Goal: Task Accomplishment & Management: Manage account settings

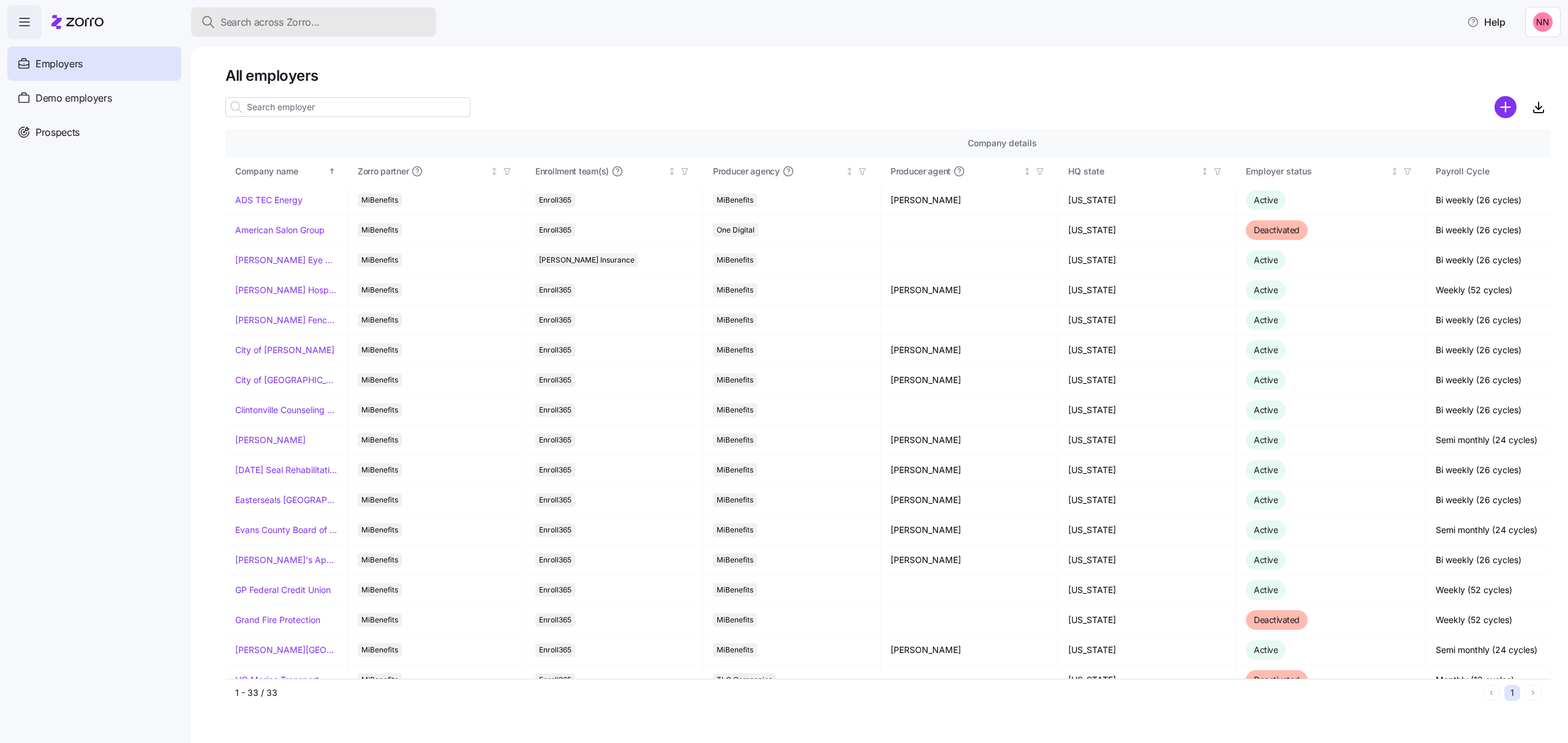
click at [334, 18] on div "Search across Zorro..." at bounding box center [314, 22] width 226 height 16
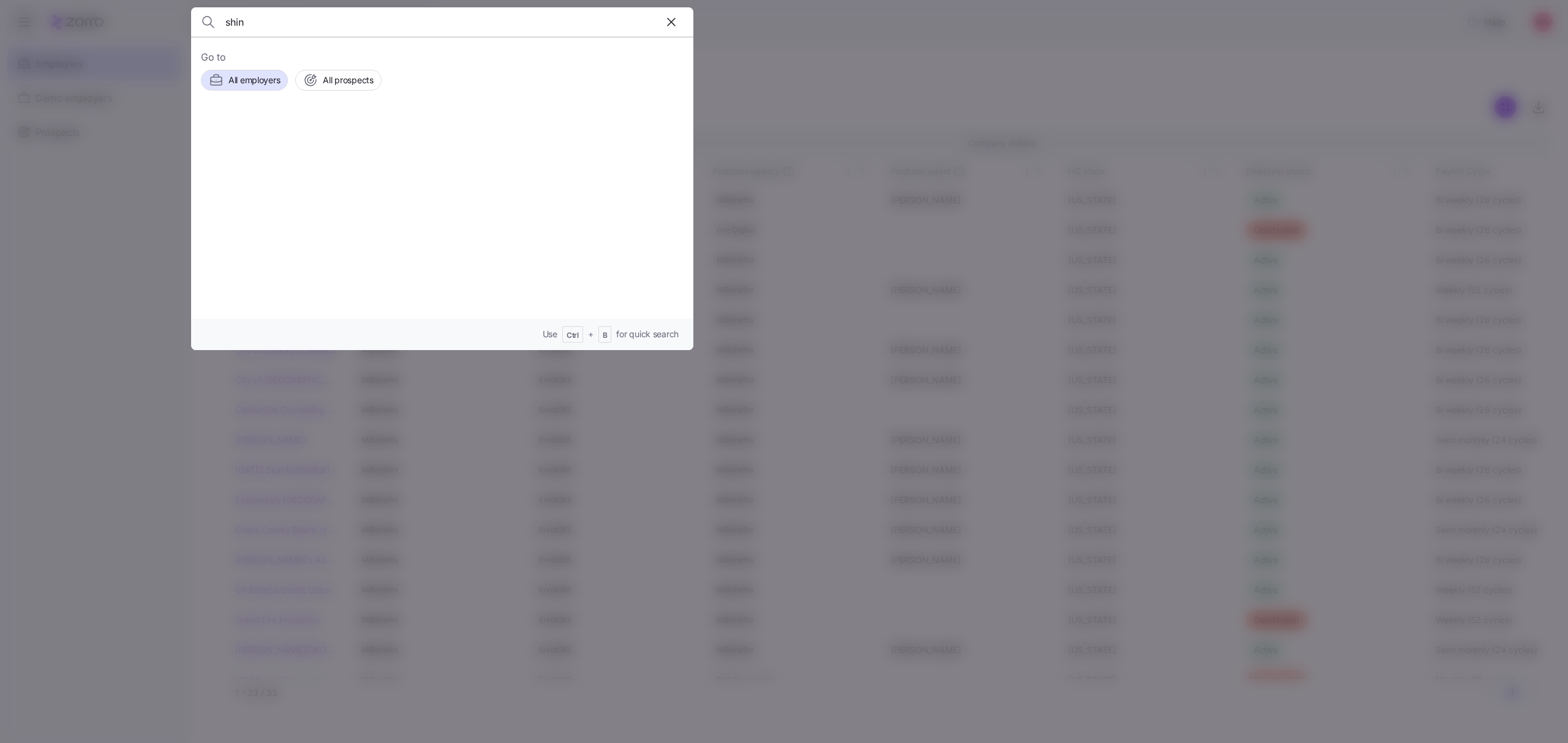
type input "shin"
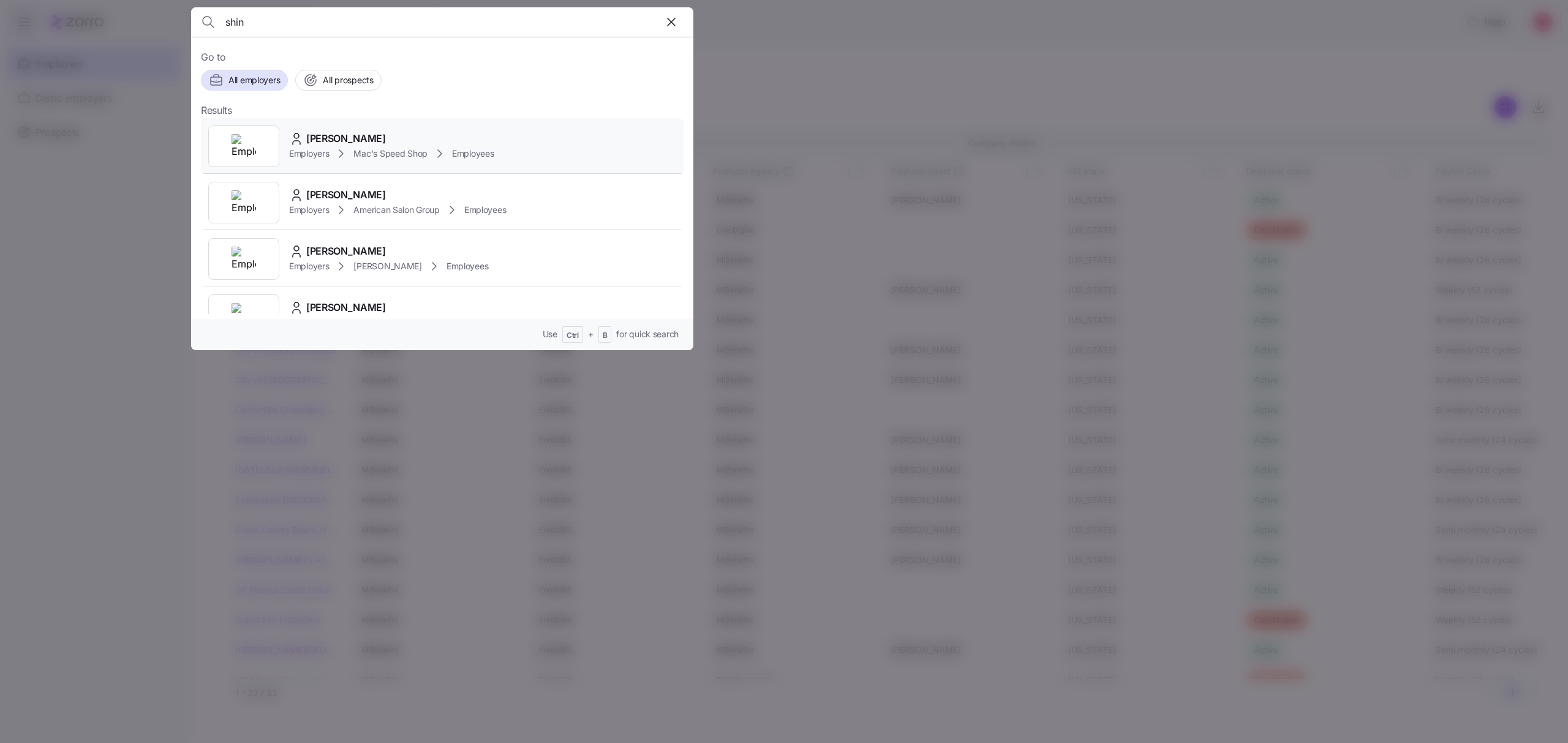
click at [331, 138] on span "[PERSON_NAME]" at bounding box center [347, 139] width 80 height 16
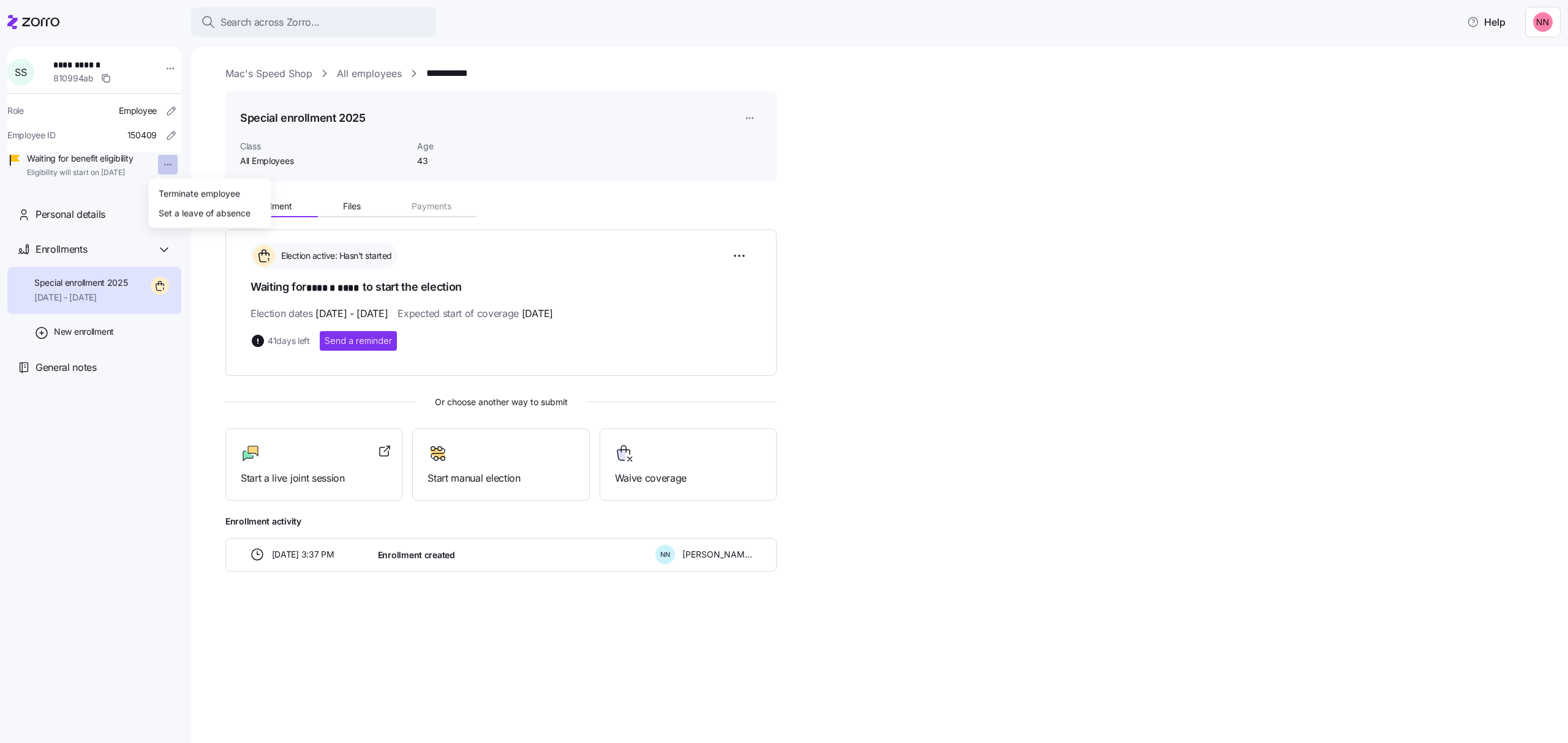
click at [153, 163] on html "**********" at bounding box center [784, 368] width 1568 height 736
click at [177, 191] on div "Terminate employee" at bounding box center [198, 193] width 81 height 14
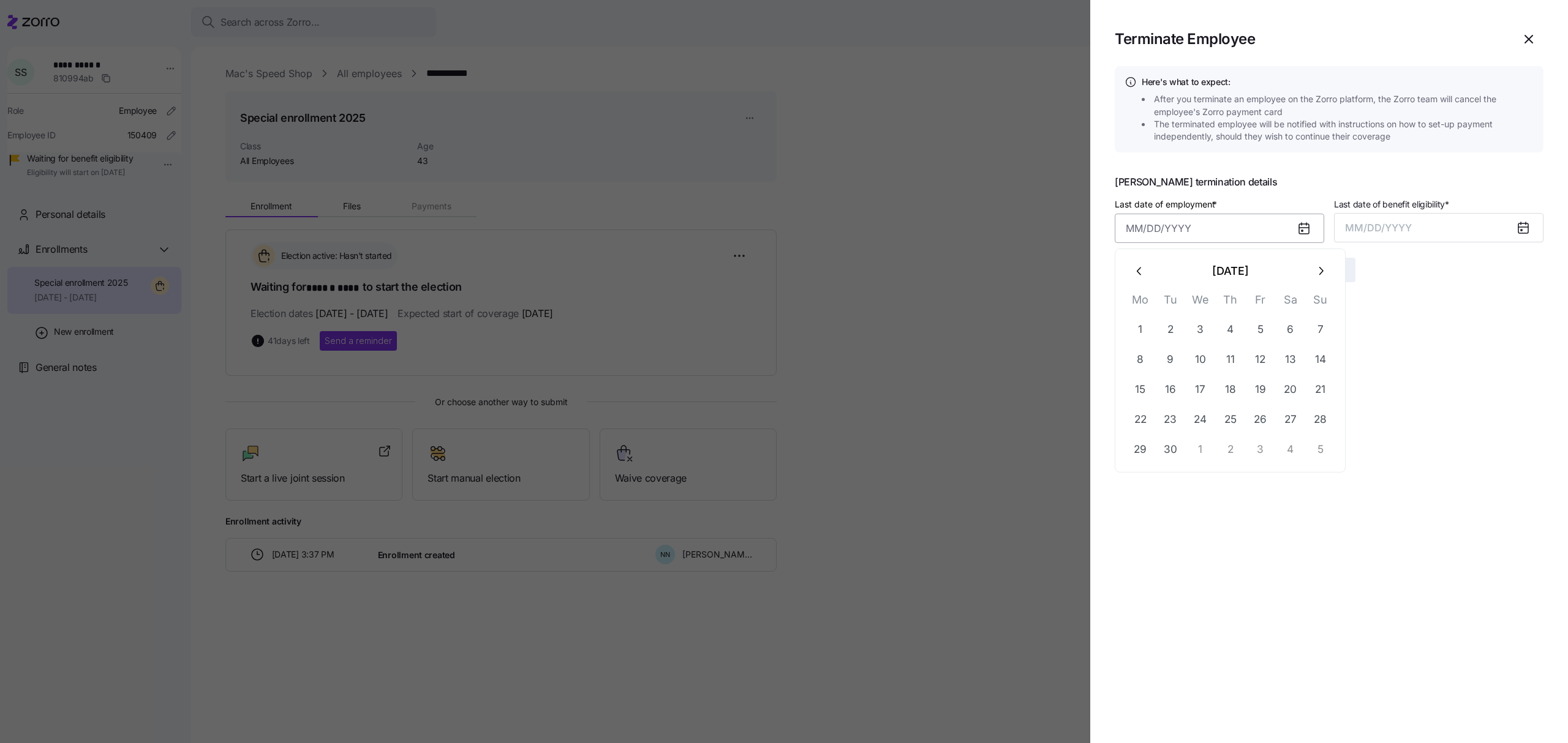
click at [1200, 230] on input "Last date of employment *" at bounding box center [1219, 228] width 209 height 29
click at [1141, 260] on button "button" at bounding box center [1140, 271] width 29 height 29
click at [1292, 449] on button "30" at bounding box center [1291, 449] width 29 height 29
type input "[DATE]"
click at [1417, 219] on button "MM/DD/YYYY" at bounding box center [1439, 227] width 209 height 29
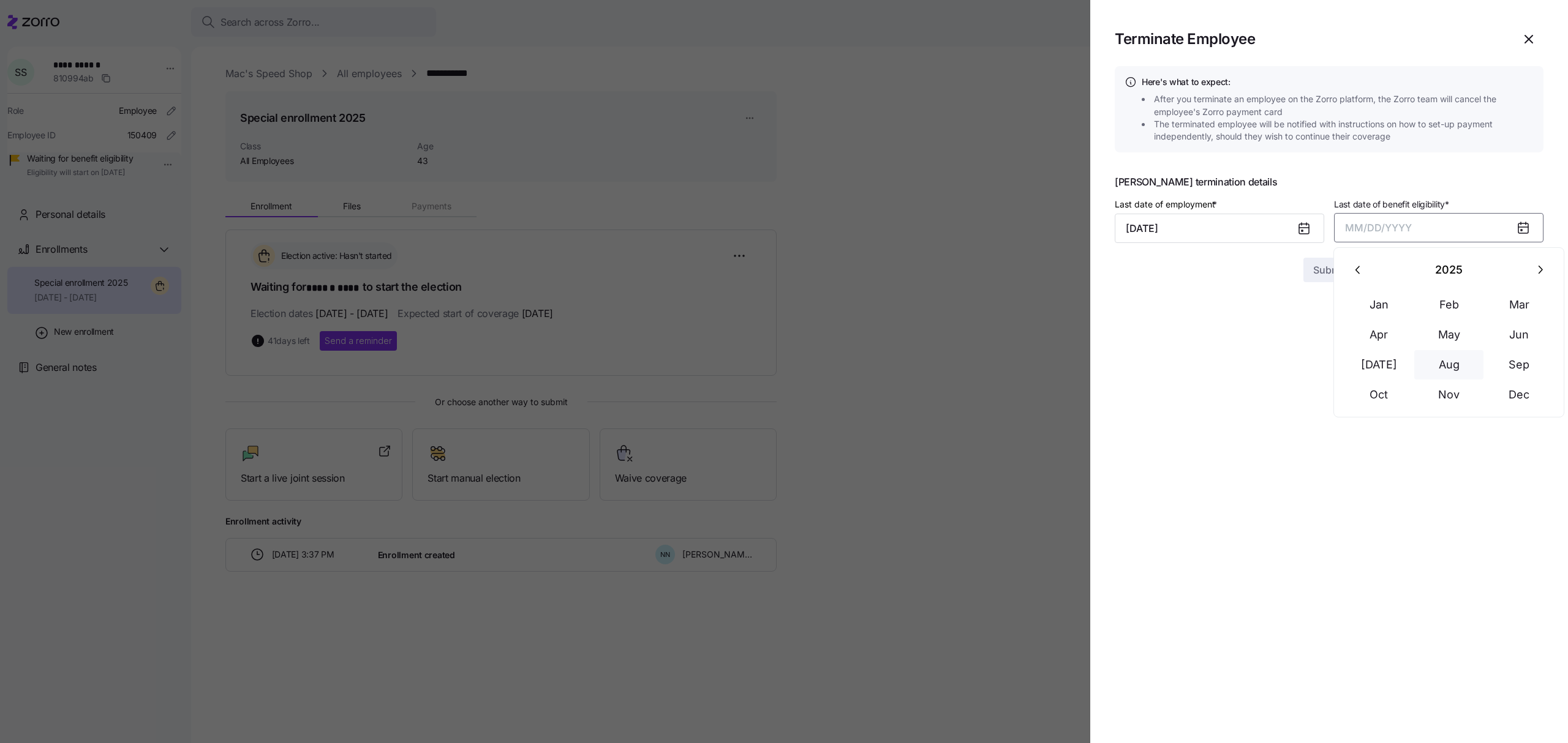
click at [1441, 358] on button "Aug" at bounding box center [1449, 365] width 69 height 29
click at [1337, 267] on span "Submit" at bounding box center [1329, 269] width 32 height 15
